Goal: Task Accomplishment & Management: Use online tool/utility

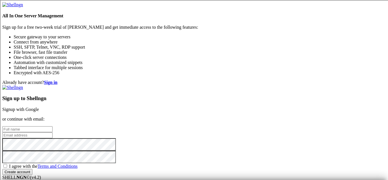
click at [53, 126] on input "text" at bounding box center [27, 129] width 50 height 6
click at [58, 80] on strong "Sign in" at bounding box center [51, 82] width 14 height 5
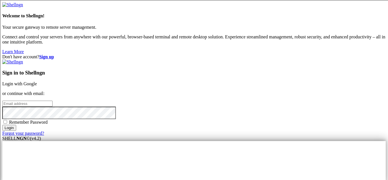
click at [53, 101] on input "email" at bounding box center [27, 104] width 50 height 6
type input "[EMAIL_ADDRESS][DOMAIN_NAME]"
click at [229, 113] on div "Sign in to Shellngn Login with Google or continue with email: [EMAIL_ADDRESS][D…" at bounding box center [194, 97] width 384 height 76
click at [48, 120] on span "Remember Password" at bounding box center [28, 122] width 39 height 5
click at [7, 120] on input "Remember Password" at bounding box center [5, 122] width 4 height 4
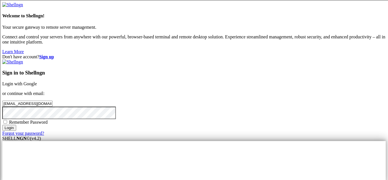
checkbox input "true"
click at [16, 131] on input "Login" at bounding box center [9, 128] width 14 height 6
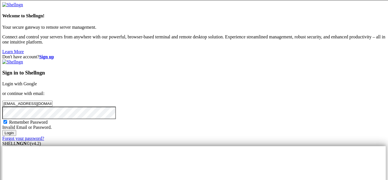
click at [2, 130] on input "Login" at bounding box center [9, 133] width 14 height 6
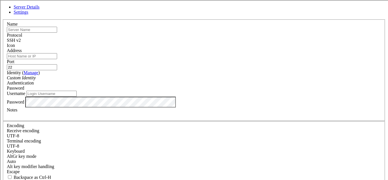
click at [230, 38] on div "SSH v2" at bounding box center [194, 40] width 375 height 5
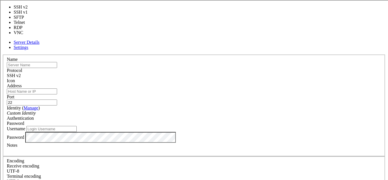
click at [57, 62] on input "text" at bounding box center [32, 65] width 50 height 6
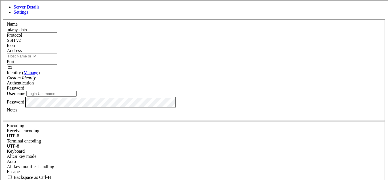
type input "alwaysdata"
click at [22, 52] on label "Address" at bounding box center [14, 50] width 15 height 5
click at [57, 53] on input "Address" at bounding box center [32, 56] width 50 height 6
click at [227, 42] on div "SSH v2" at bounding box center [194, 40] width 375 height 5
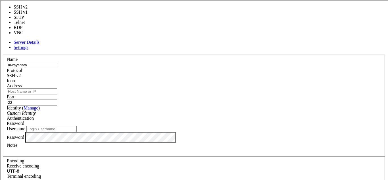
click at [57, 88] on input "Address" at bounding box center [32, 91] width 50 height 6
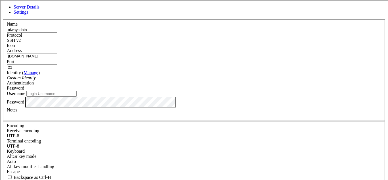
type input "[DOMAIN_NAME]"
click at [179, 80] on div "Custom Identity" at bounding box center [194, 77] width 375 height 5
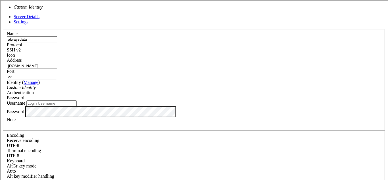
click at [179, 85] on div "Custom Identity" at bounding box center [194, 87] width 375 height 5
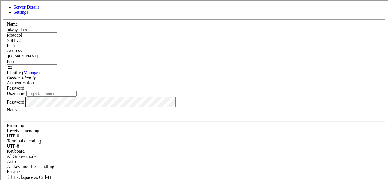
click at [77, 97] on input "Username" at bounding box center [51, 94] width 50 height 6
type input "kj5hmu"
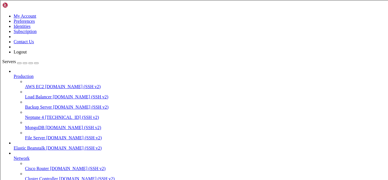
scroll to position [65, 0]
